Goal: Task Accomplishment & Management: Complete application form

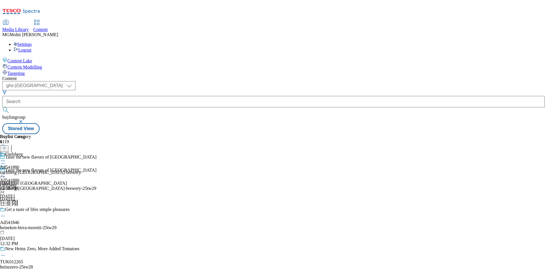
select select "ghs-roi"
click at [74, 81] on select "ghs-roi ghs-[GEOGRAPHIC_DATA]" at bounding box center [38, 85] width 73 height 9
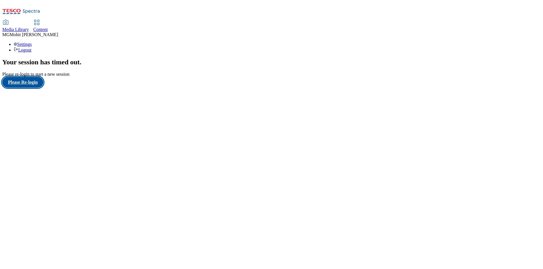
click at [35, 88] on button "Please Re-login" at bounding box center [22, 82] width 41 height 11
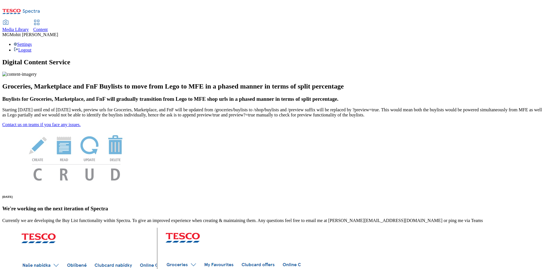
click at [48, 27] on div "Content" at bounding box center [40, 29] width 15 height 5
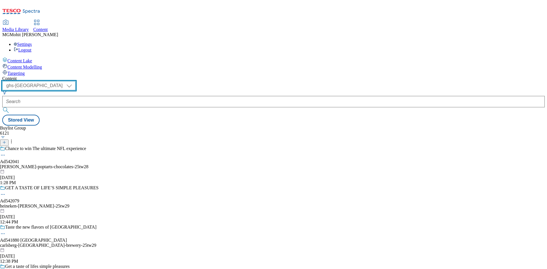
drag, startPoint x: 102, startPoint y: 46, endPoint x: 100, endPoint y: 48, distance: 3.0
click at [76, 81] on select "ghs-roi ghs-[GEOGRAPHIC_DATA]" at bounding box center [38, 85] width 73 height 9
select select "ghs-roi"
click at [74, 81] on select "ghs-roi ghs-[GEOGRAPHIC_DATA]" at bounding box center [38, 85] width 73 height 9
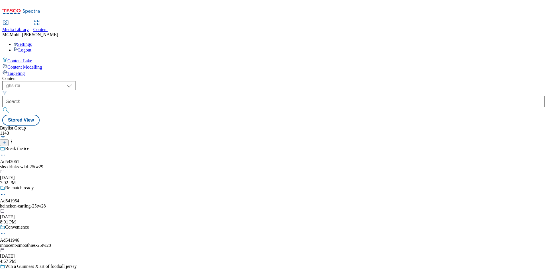
click at [9, 140] on button at bounding box center [4, 143] width 9 height 7
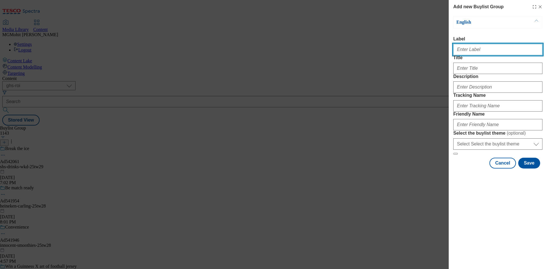
click at [478, 48] on input "Label" at bounding box center [497, 49] width 89 height 11
paste input "Ad542062 keelings"
type input "Ad542062 keelings"
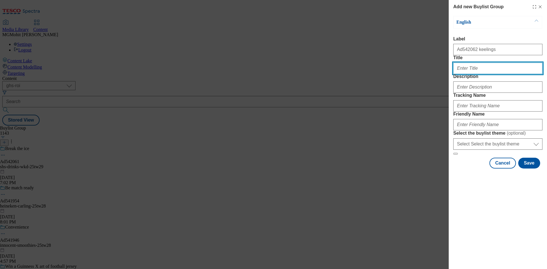
paste input "Irish apple season is here."
type input "Irish apple season is here."
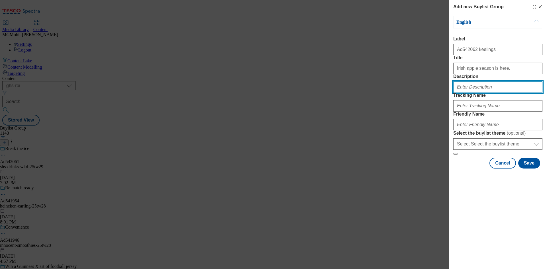
click at [470, 93] on input "Description" at bounding box center [497, 87] width 89 height 11
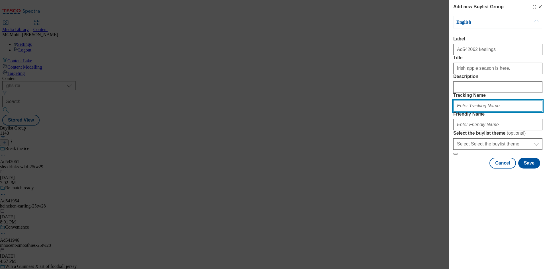
paste input "DH_AD542062"
type input "DH_AD542062"
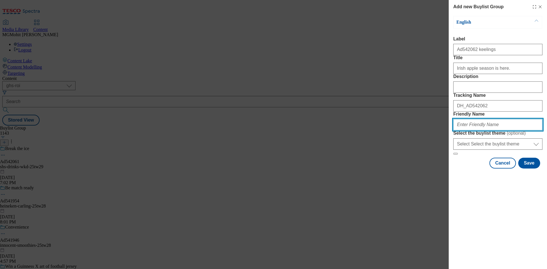
paste input "keelings-irish-apple-25tw31"
type input "keelings-irish-apple-25tw31"
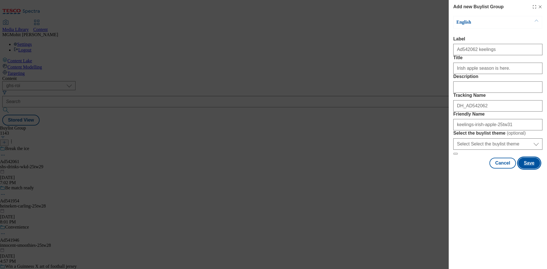
click at [530, 169] on button "Save" at bounding box center [529, 163] width 22 height 11
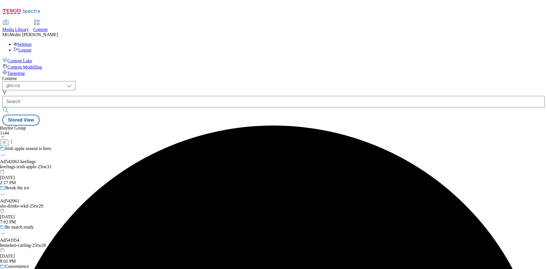
click at [117, 164] on div "keelings-irish-apple-25tw31" at bounding box center [58, 166] width 117 height 5
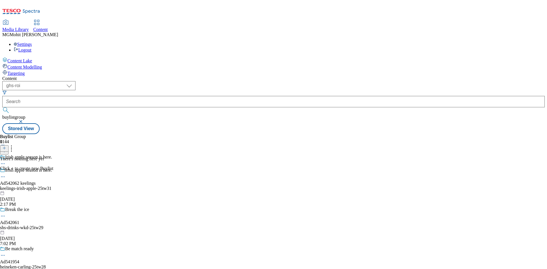
click at [6, 146] on icon at bounding box center [4, 148] width 4 height 4
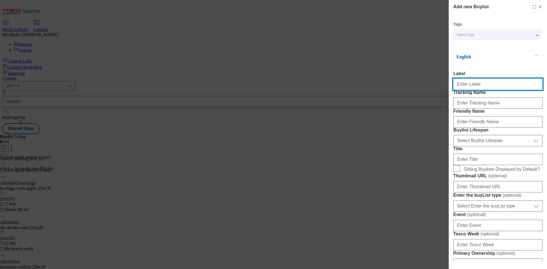
click at [500, 90] on input "Label" at bounding box center [497, 84] width 89 height 11
paste input "Ad542062"
type input "Ad542062"
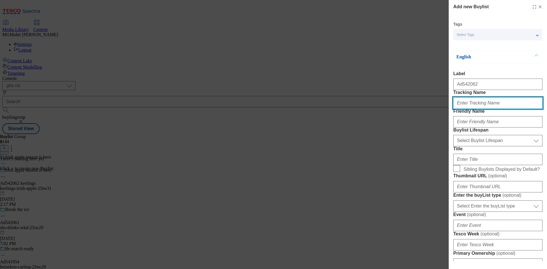
paste input "DH_AD542062"
type input "DH_AD542062"
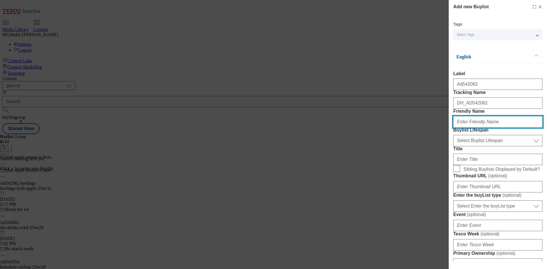
click at [480, 128] on input "Friendly Name" at bounding box center [497, 121] width 89 height 11
paste input "keelings"
type input "keelings"
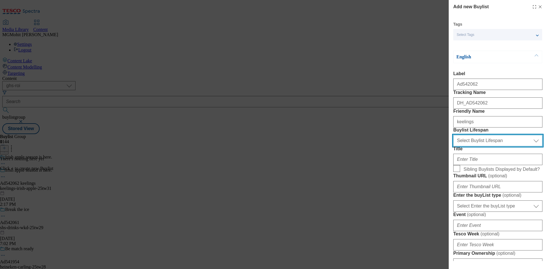
click at [468, 146] on select "Select Buylist Lifespan evergreen seasonal tactical" at bounding box center [497, 140] width 89 height 11
select select "tactical"
click at [453, 146] on select "Select Buylist Lifespan evergreen seasonal tactical" at bounding box center [497, 140] width 89 height 11
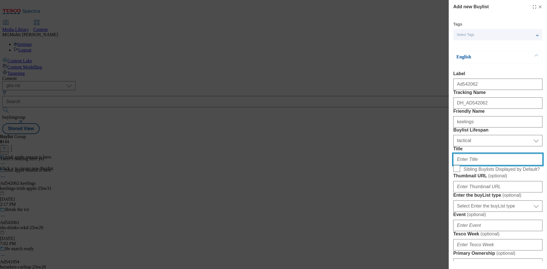
click at [465, 165] on input "Title" at bounding box center [497, 159] width 89 height 11
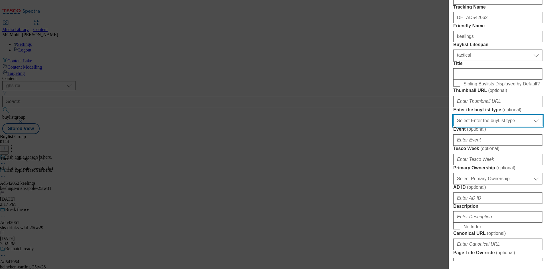
drag, startPoint x: 485, startPoint y: 185, endPoint x: 481, endPoint y: 190, distance: 6.1
click at [485, 127] on select "Select Enter the buyList type event supplier funded long term >4 weeks supplier…" at bounding box center [497, 120] width 89 height 11
select select "supplier funded short term 1-3 weeks"
click at [453, 127] on select "Select Enter the buyList type event supplier funded long term >4 weeks supplier…" at bounding box center [497, 120] width 89 height 11
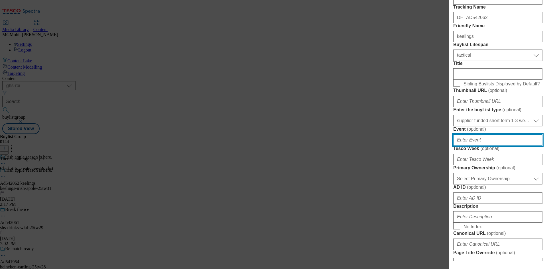
click at [474, 146] on input "Event ( optional )" at bounding box center [497, 140] width 89 height 11
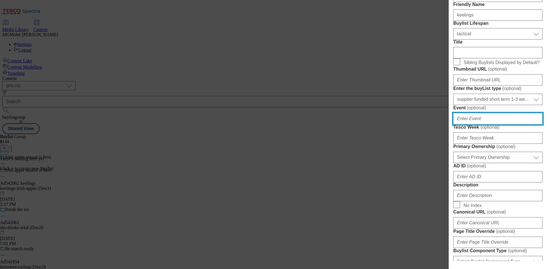
scroll to position [142, 0]
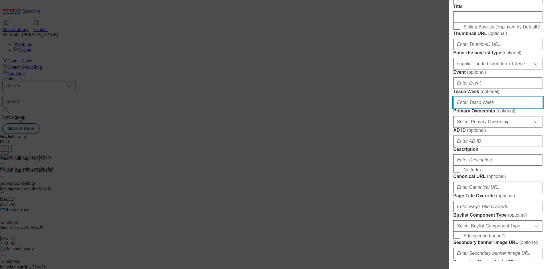
click at [473, 108] on input "Tesco Week ( optional )" at bounding box center [497, 102] width 89 height 11
type input "31"
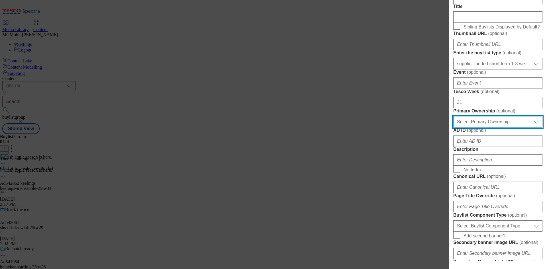
click at [484, 128] on select "Select Primary Ownership [PERSON_NAME]" at bounding box center [497, 121] width 89 height 11
select select "dunnhumby"
click at [453, 128] on select "Select Primary Ownership [PERSON_NAME]" at bounding box center [497, 121] width 89 height 11
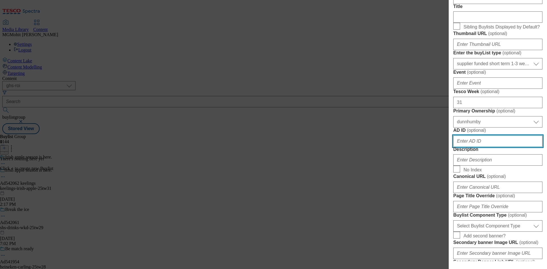
click at [465, 147] on input "AD ID ( optional )" at bounding box center [497, 141] width 89 height 11
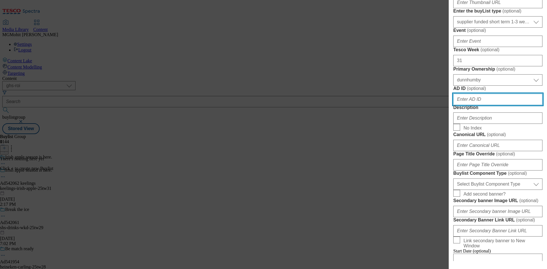
scroll to position [228, 0]
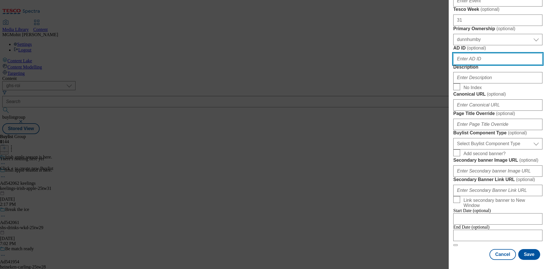
paste input "542062"
type input "542062"
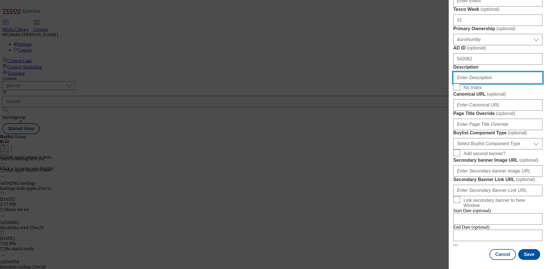
click at [470, 84] on input "Description" at bounding box center [497, 77] width 89 height 11
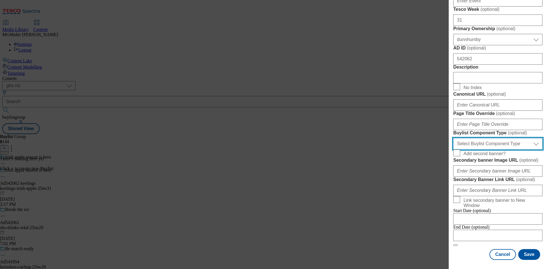
click at [487, 144] on select "Select Buylist Component Type Banner Competition Header Meal" at bounding box center [497, 143] width 89 height 11
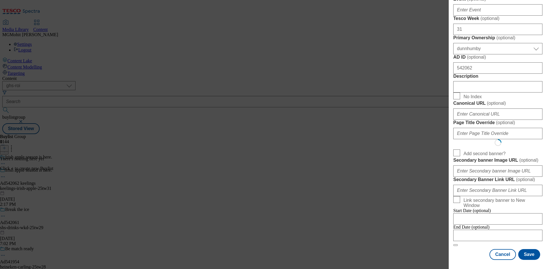
select select "Banner"
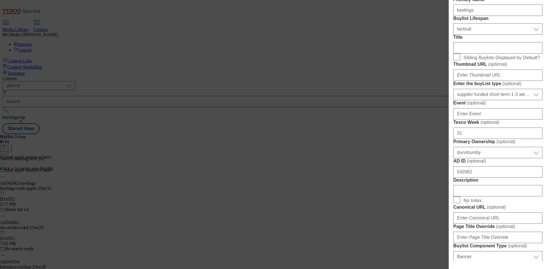
scroll to position [114, 0]
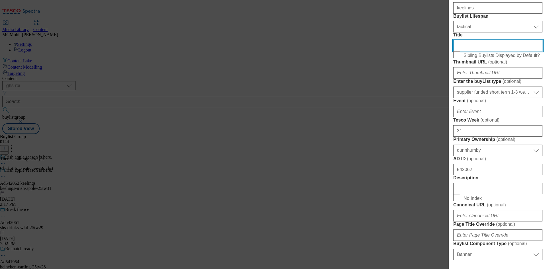
click at [432, 84] on div "Add new Buylist Tags Select Tags fnf marketplace whoosh ghs English Label Ad542…" at bounding box center [273, 134] width 547 height 269
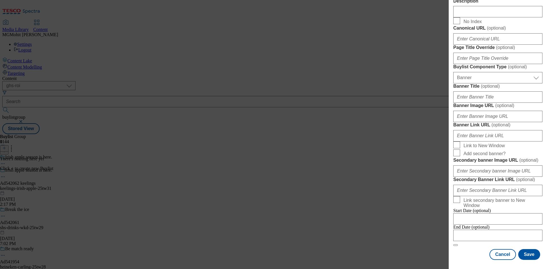
scroll to position [534, 0]
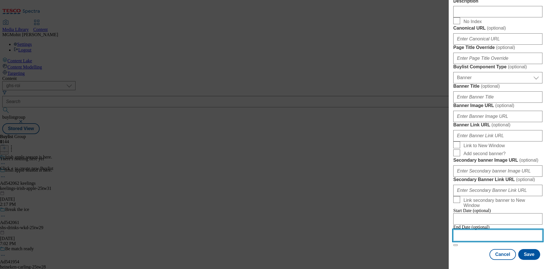
click at [483, 232] on input "Modal" at bounding box center [497, 235] width 89 height 11
select select "2025"
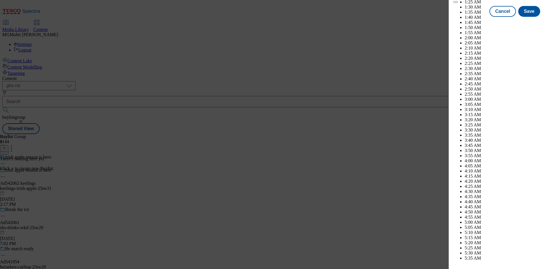
scroll to position [1799, 0]
select select "December"
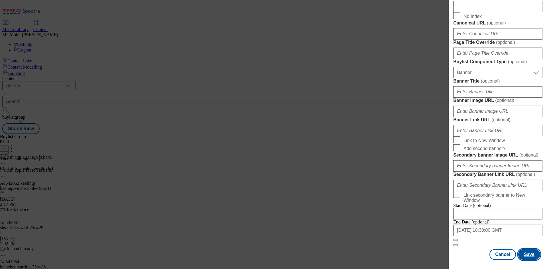
click at [528, 252] on button "Save" at bounding box center [529, 254] width 22 height 11
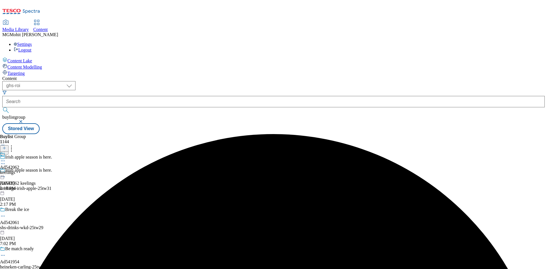
click at [19, 170] on div "keelings" at bounding box center [9, 172] width 19 height 5
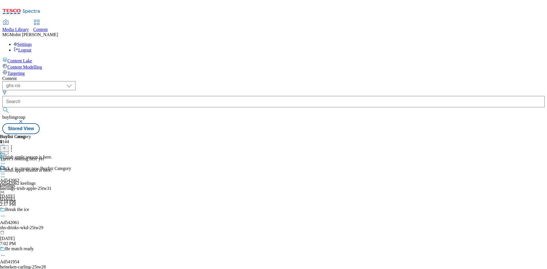
click at [6, 146] on icon at bounding box center [4, 148] width 4 height 4
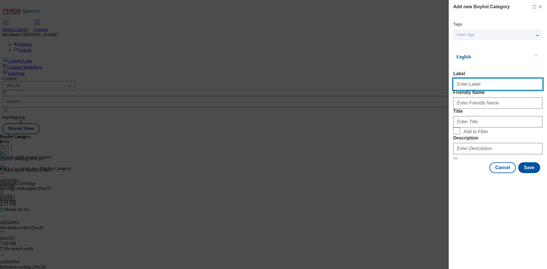
click at [472, 85] on input "Label" at bounding box center [497, 84] width 89 height 11
paste input "Ad542062"
type input "Ad542062"
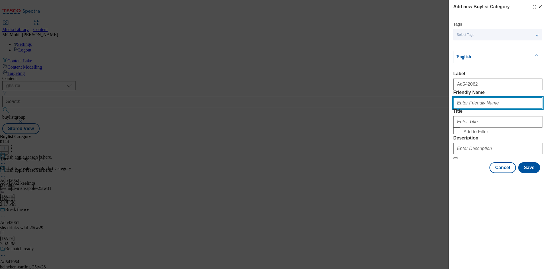
paste input "keelings-irish-apple"
type input "keelings-irish-apple"
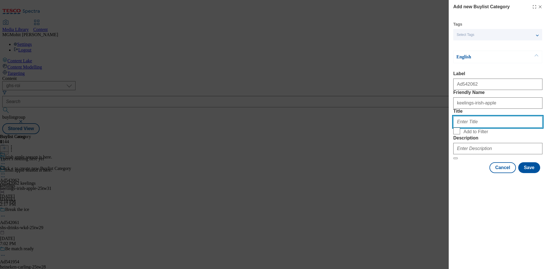
click at [474, 128] on input "Title" at bounding box center [497, 121] width 89 height 11
paste input "Keelings"
type input "Keelings"
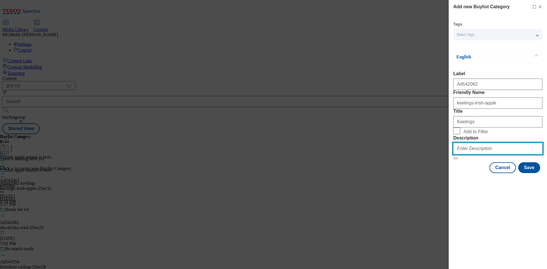
click at [470, 154] on input "Description" at bounding box center [497, 148] width 89 height 11
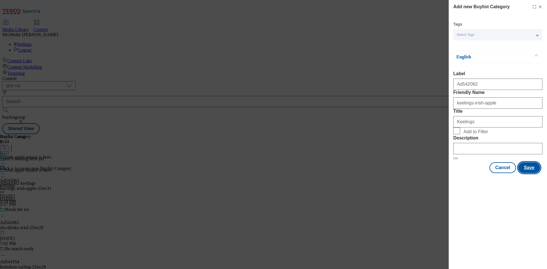
click at [530, 173] on button "Save" at bounding box center [529, 167] width 22 height 11
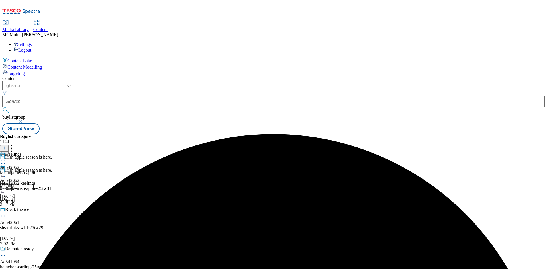
click at [36, 170] on div "keelings-irish-apple" at bounding box center [18, 172] width 36 height 5
click at [6, 146] on icon at bounding box center [4, 148] width 4 height 4
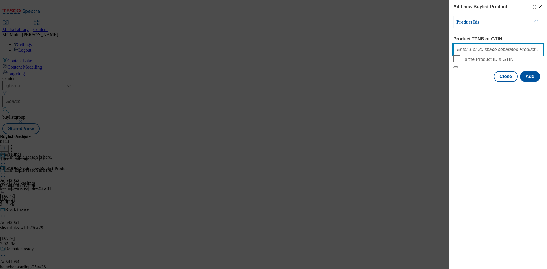
click at [482, 53] on input "Product TPNB or GTIN" at bounding box center [497, 49] width 89 height 11
paste input "91311939 64924710"
type input "91311939 64924710"
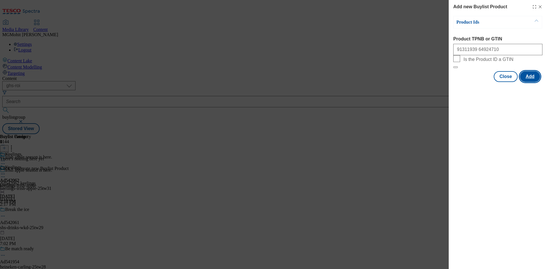
click at [529, 82] on button "Add" at bounding box center [530, 76] width 20 height 11
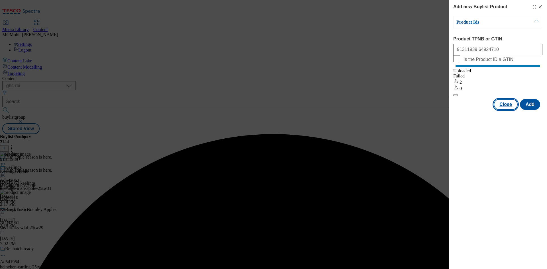
click at [506, 110] on button "Close" at bounding box center [506, 104] width 24 height 11
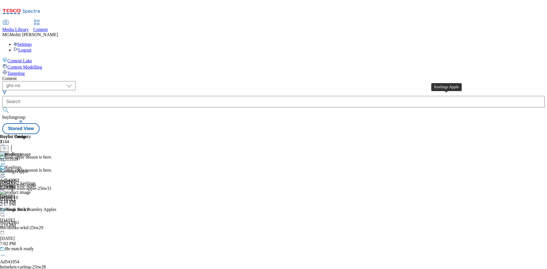
click at [28, 169] on div "Keelings Apple" at bounding box center [14, 171] width 28 height 5
click at [6, 171] on icon at bounding box center [3, 174] width 6 height 6
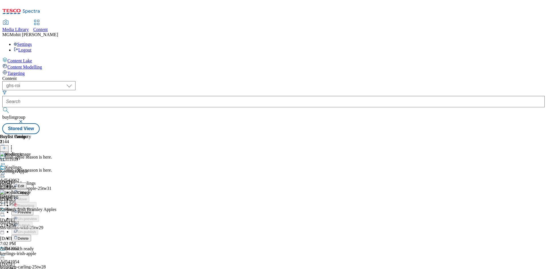
click at [24, 184] on span "Edit" at bounding box center [21, 186] width 7 height 4
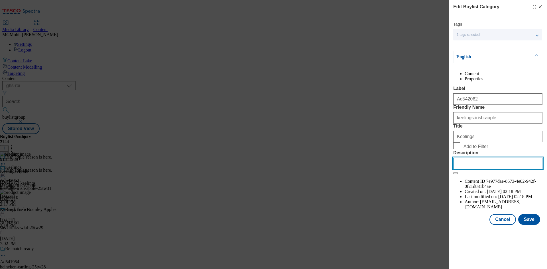
click at [474, 169] on input "Description" at bounding box center [497, 163] width 89 height 11
paste input "Keelings Apple"
type input "Keelings Apple"
click at [532, 225] on button "Save" at bounding box center [529, 219] width 22 height 11
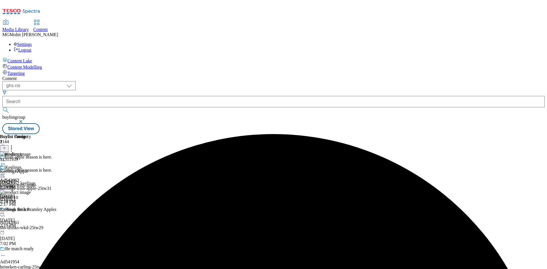
click at [6, 171] on icon at bounding box center [3, 174] width 6 height 6
click at [24, 184] on span "Edit" at bounding box center [21, 186] width 7 height 4
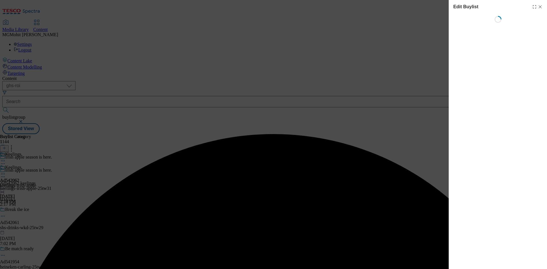
select select "tactical"
select select "supplier funded short term 1-3 weeks"
select select "dunnhumby"
select select "Banner"
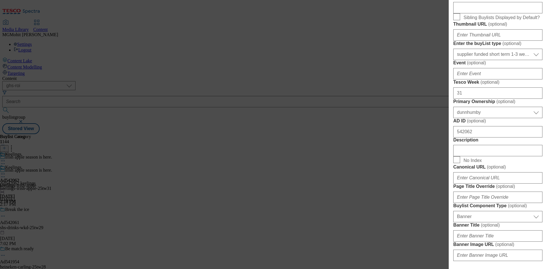
scroll to position [199, 0]
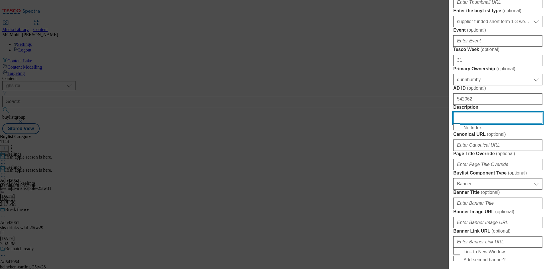
click at [471, 124] on input "Description" at bounding box center [497, 117] width 89 height 11
paste input "Keelings Apple"
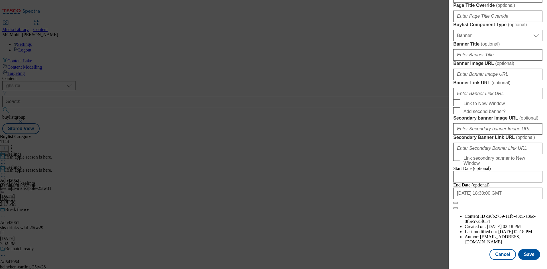
scroll to position [560, 0]
type input "Keelings Apple"
click at [525, 253] on button "Save" at bounding box center [529, 254] width 22 height 11
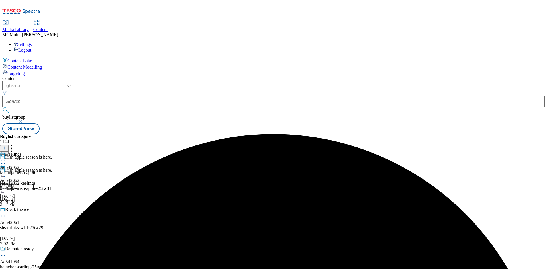
click at [6, 174] on icon at bounding box center [3, 177] width 6 height 6
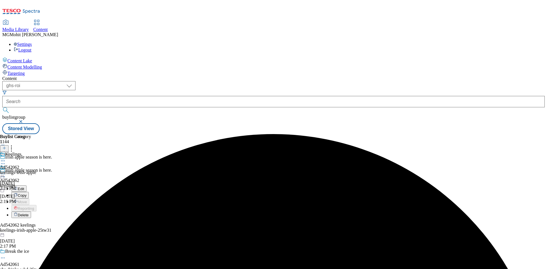
click at [24, 187] on span "Edit" at bounding box center [21, 189] width 7 height 4
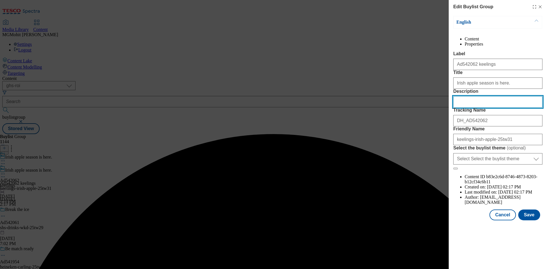
click at [461, 108] on input "Description" at bounding box center [497, 101] width 89 height 11
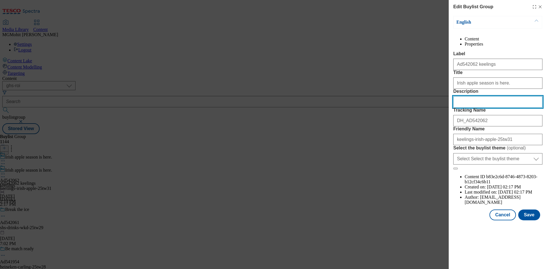
paste input "Keelings Apple"
type input "Keelings Apple"
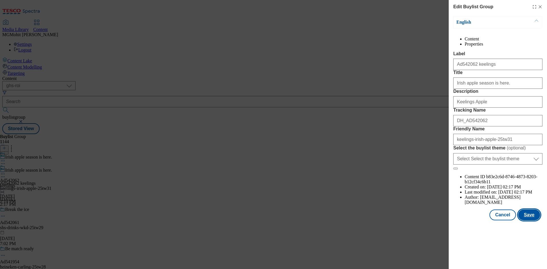
click at [527, 221] on button "Save" at bounding box center [529, 215] width 22 height 11
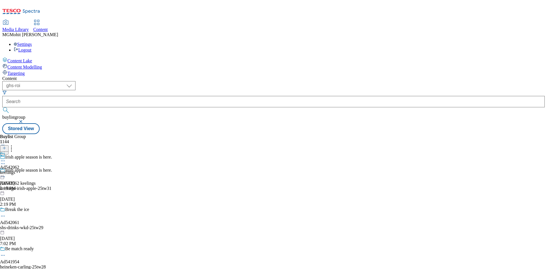
click at [6, 158] on icon at bounding box center [3, 161] width 6 height 6
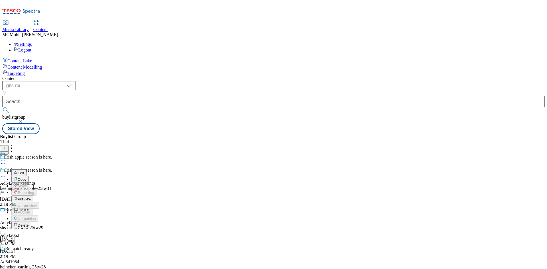
click at [24, 171] on span "Edit" at bounding box center [21, 173] width 7 height 4
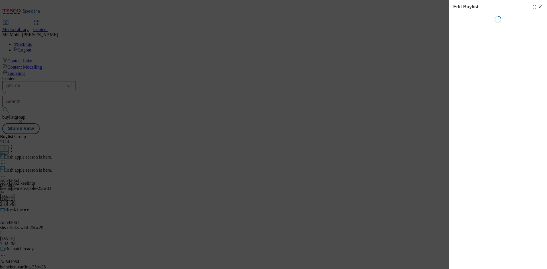
select select "tactical"
select select "supplier funded short term 1-3 weeks"
select select "dunnhumby"
select select "Banner"
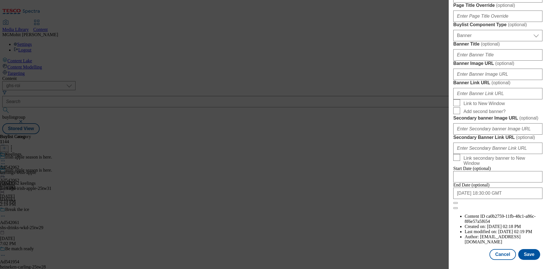
scroll to position [513, 0]
select select "tactical"
select select "supplier funded short term 1-3 weeks"
select select "dunnhumby"
select select "Banner"
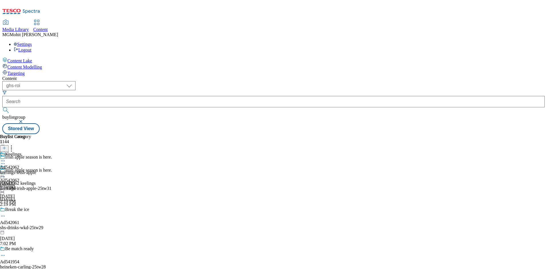
click at [6, 171] on icon at bounding box center [3, 174] width 6 height 6
click at [31, 210] on span "Preview" at bounding box center [24, 212] width 13 height 4
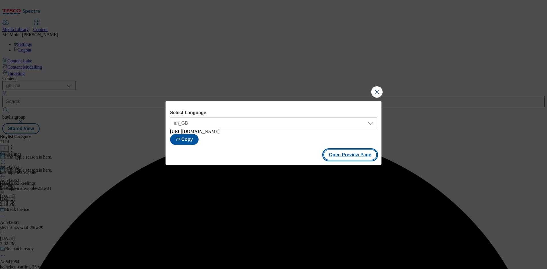
click at [350, 159] on button "Open Preview Page" at bounding box center [350, 155] width 54 height 11
click at [379, 89] on button "Close Modal" at bounding box center [376, 91] width 11 height 11
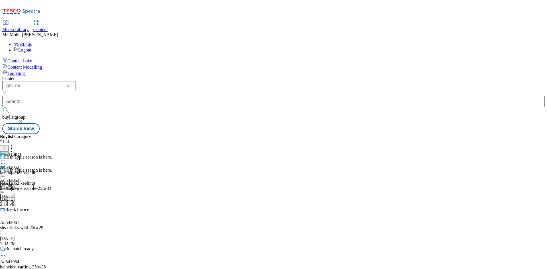
click at [6, 171] on icon at bounding box center [3, 174] width 6 height 6
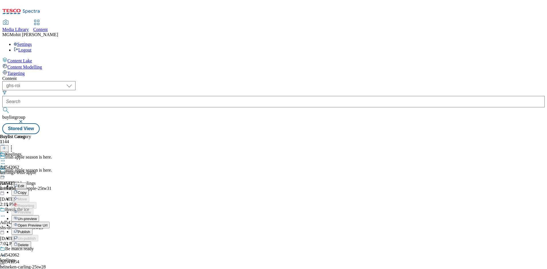
click at [30, 230] on span "Publish" at bounding box center [24, 232] width 13 height 4
